Goal: Download file/media

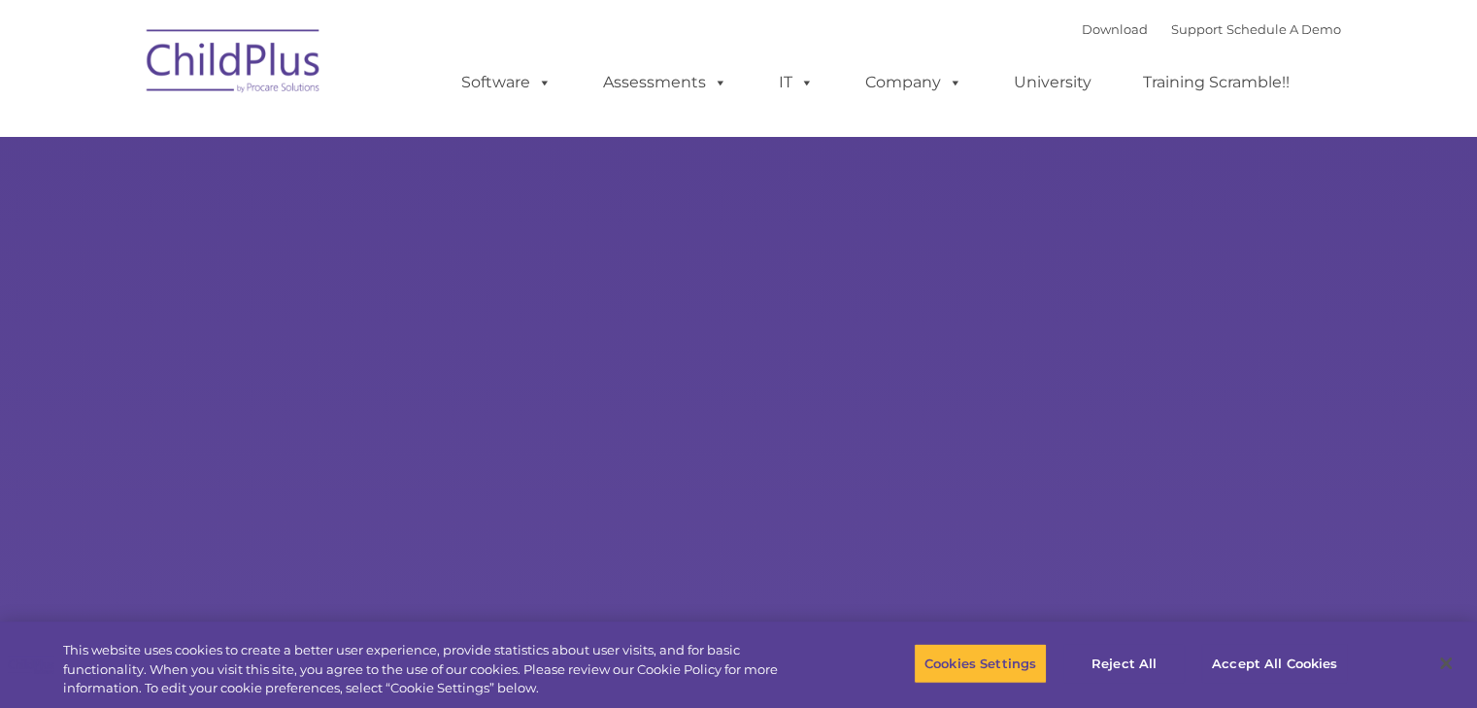
select select "MEDIUM"
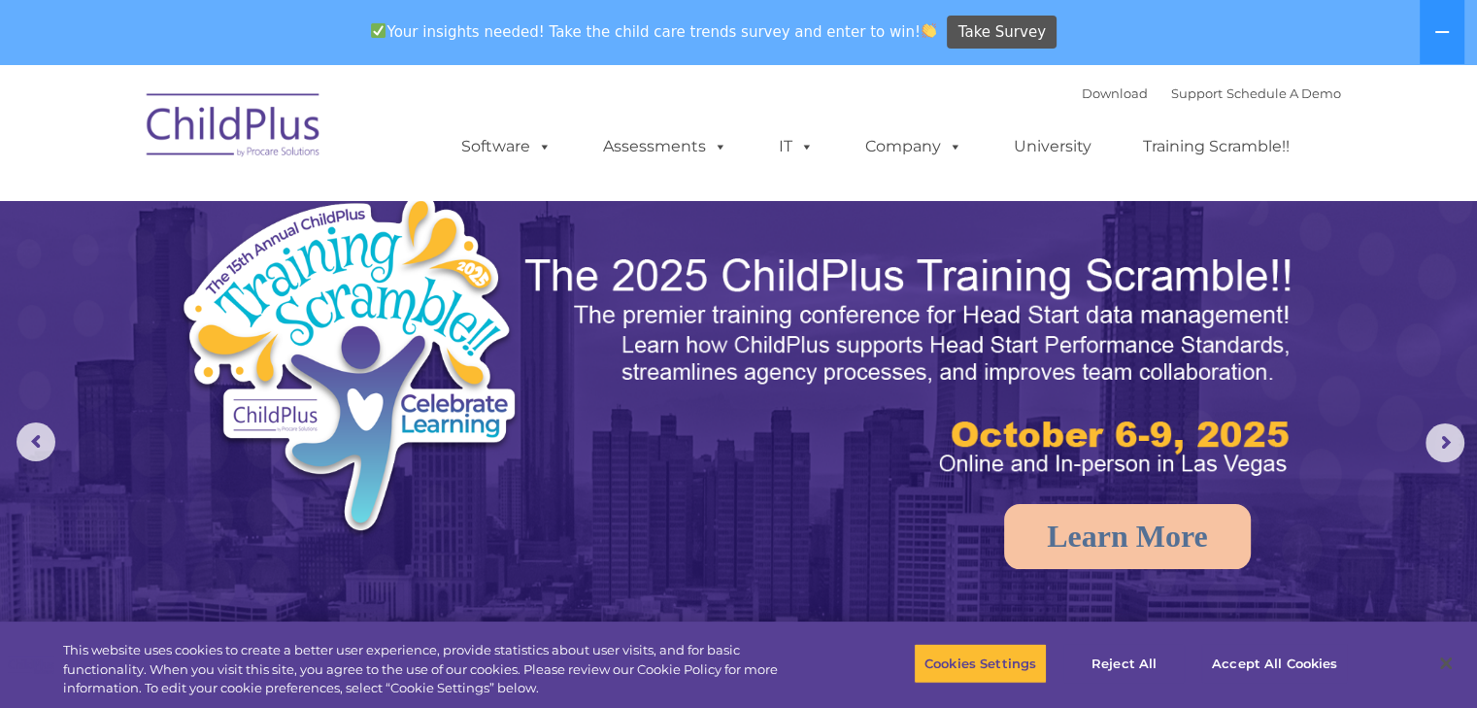
click at [194, 117] on img at bounding box center [234, 128] width 194 height 97
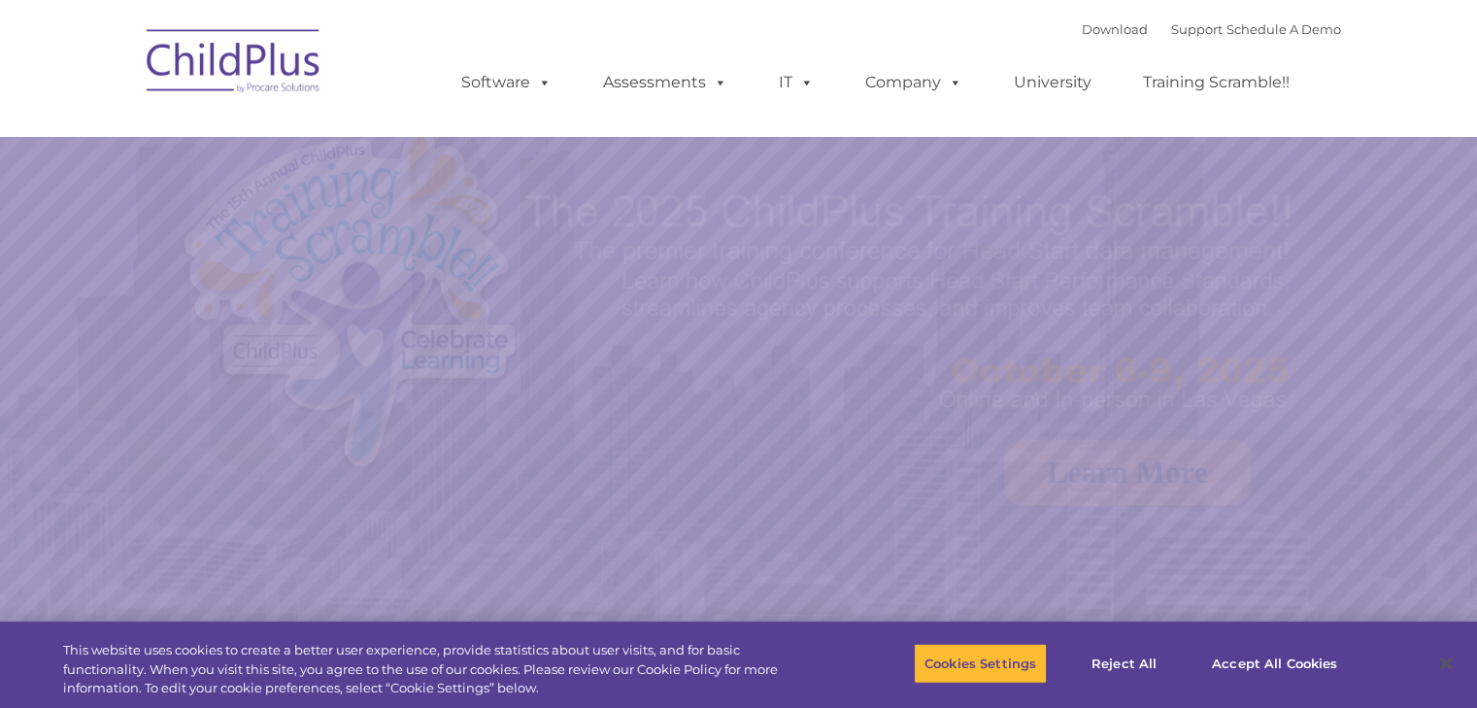
select select "MEDIUM"
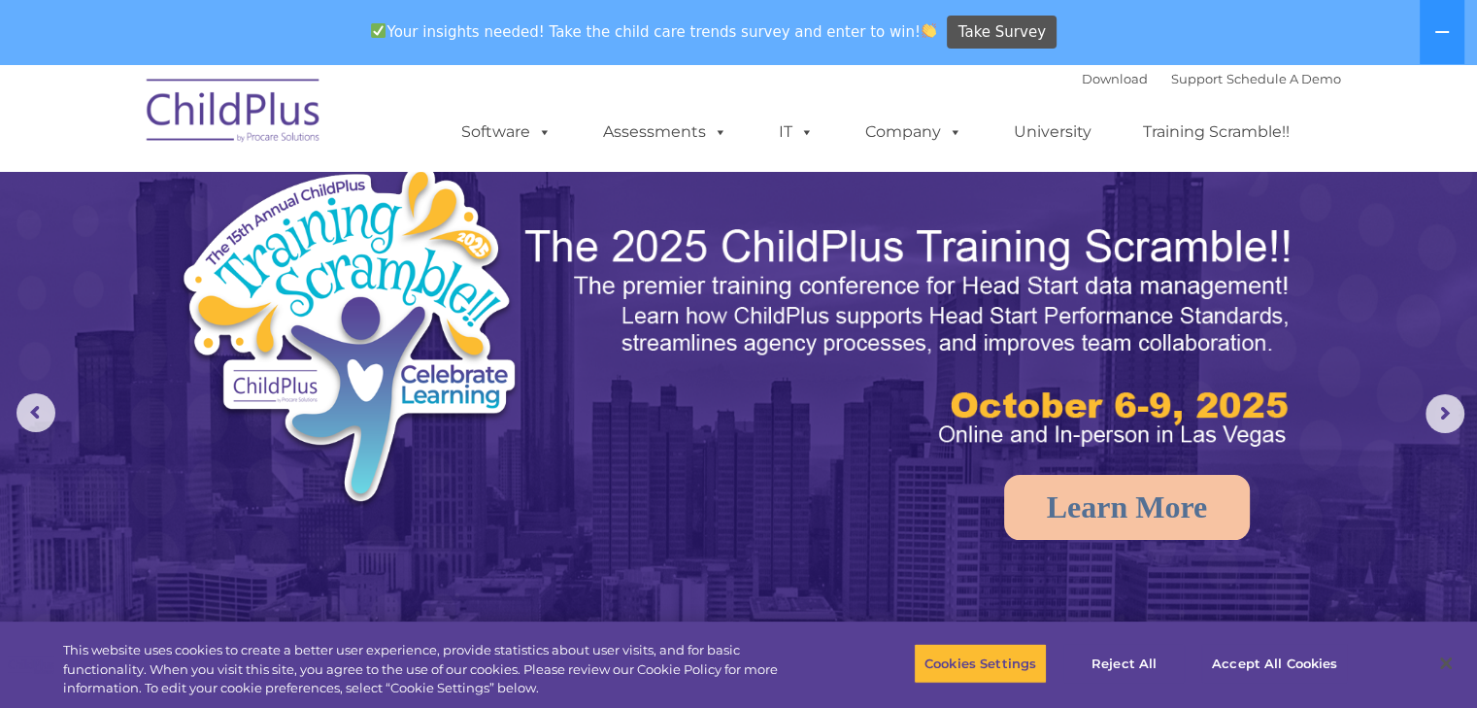
click at [1040, 86] on div "Download Support | Schedule A Demo  MENU MENU Software ChildPlus: The original…" at bounding box center [881, 117] width 919 height 107
click at [1082, 82] on link "Download" at bounding box center [1115, 79] width 66 height 16
